Goal: Task Accomplishment & Management: Manage account settings

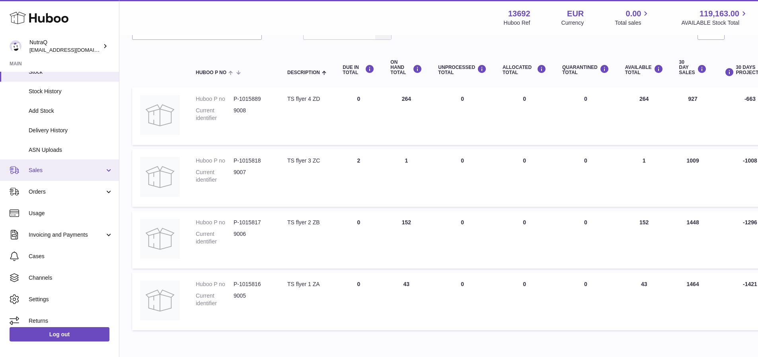
scroll to position [74, 0]
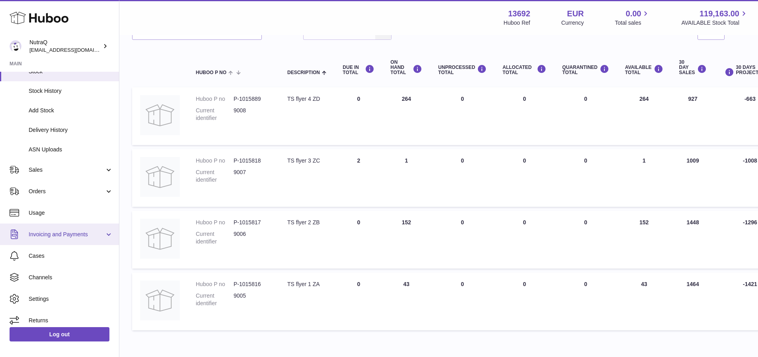
click at [60, 231] on span "Invoicing and Payments" at bounding box center [67, 234] width 76 height 8
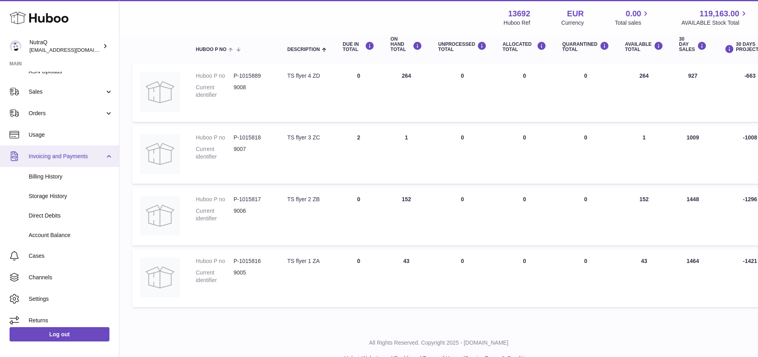
scroll to position [111, 0]
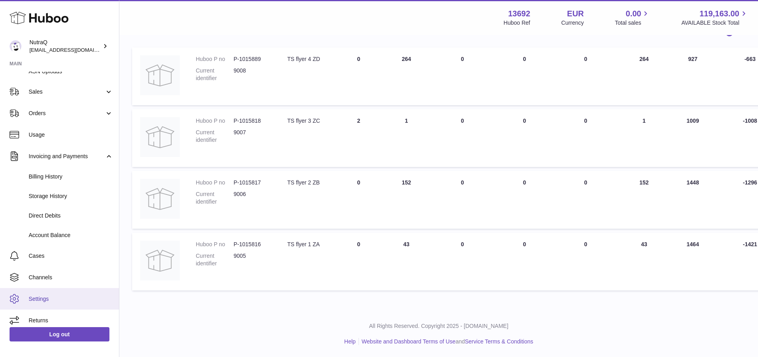
click at [41, 298] on span "Settings" at bounding box center [71, 299] width 84 height 8
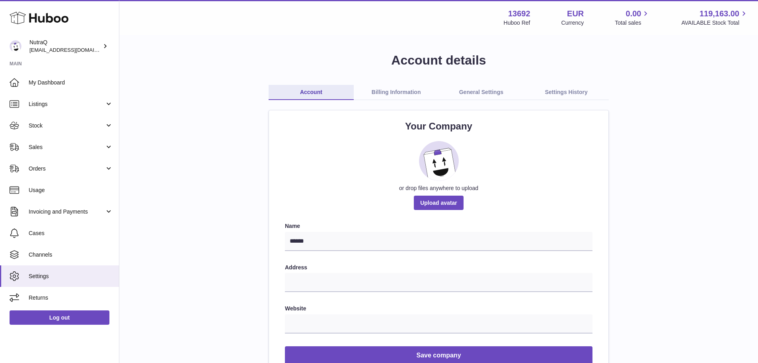
click at [397, 90] on link "Billing Information" at bounding box center [396, 92] width 85 height 15
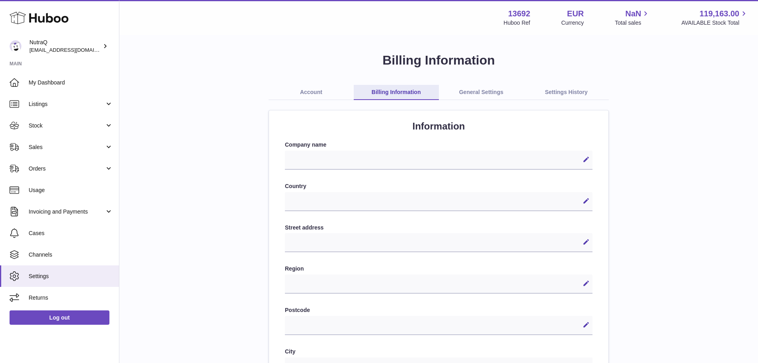
select select
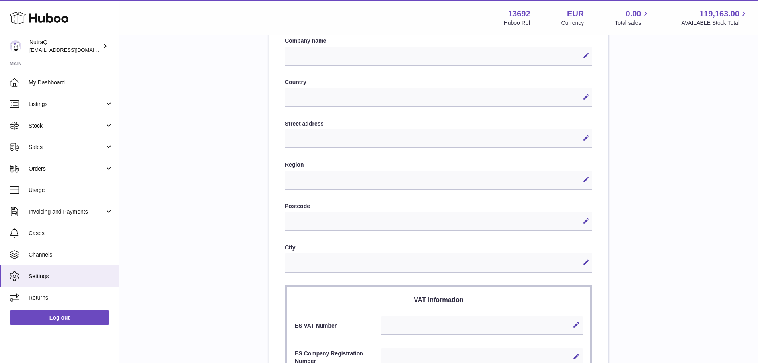
scroll to position [33, 0]
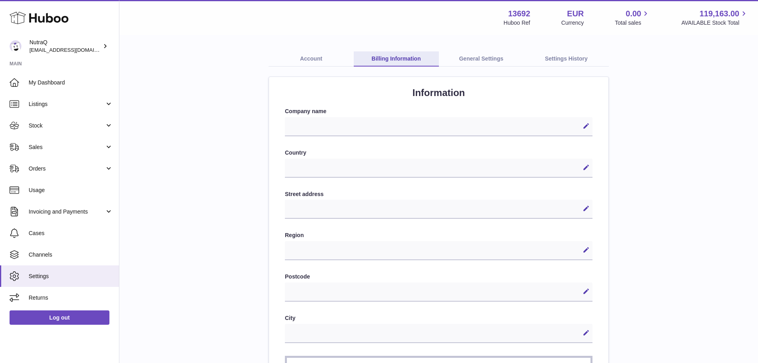
click at [479, 60] on link "General Settings" at bounding box center [481, 58] width 85 height 15
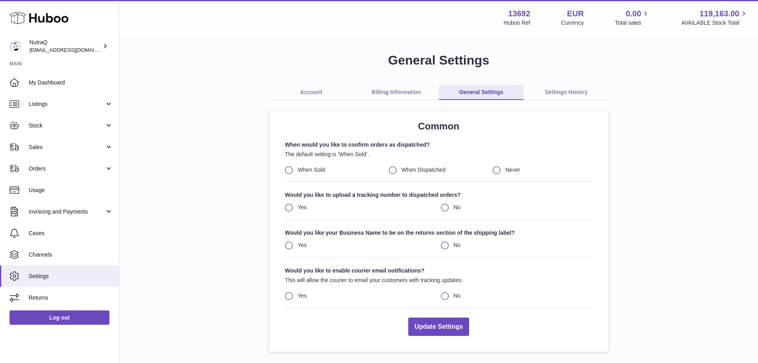
click at [563, 90] on link "Settings History" at bounding box center [566, 92] width 85 height 15
